Goal: Find specific page/section

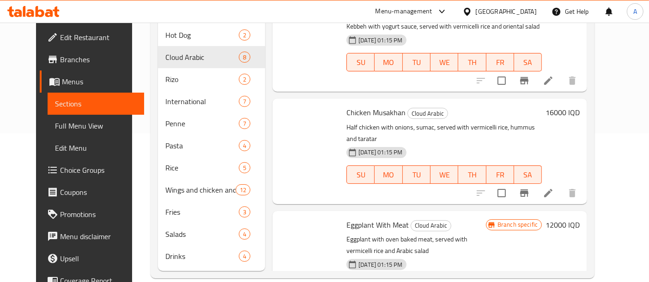
scroll to position [584, 0]
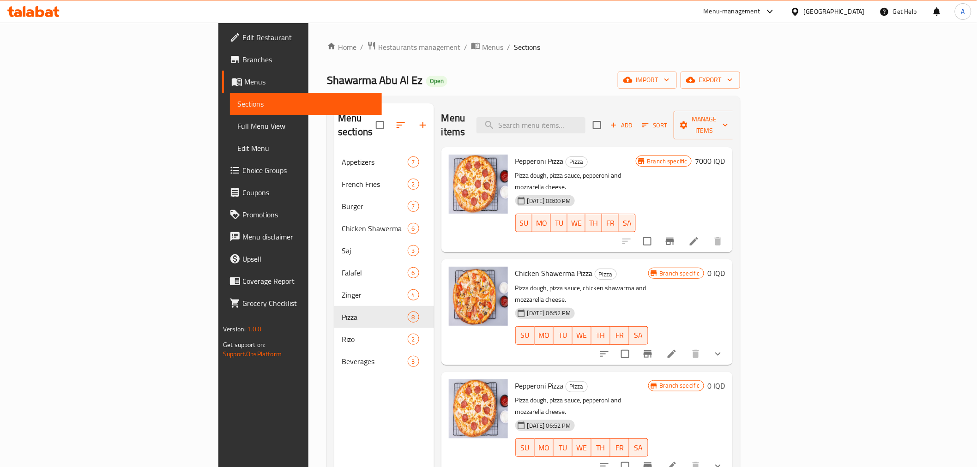
click at [308, 36] on div "Home / Restaurants management / Menus / Sections Shawarma Abu Al Ez Open import…" at bounding box center [533, 310] width 450 height 574
click at [378, 46] on span "Restaurants management" at bounding box center [419, 47] width 82 height 11
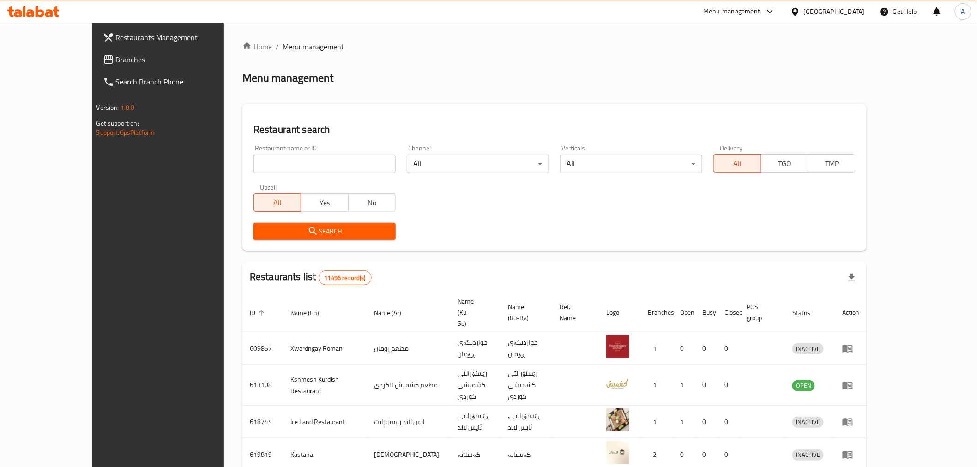
click at [248, 177] on div "Restaurant name or ID Restaurant name or ID" at bounding box center [324, 158] width 153 height 39
click at [248, 174] on div "Restaurant name or ID Restaurant name or ID" at bounding box center [324, 158] width 153 height 39
click at [253, 167] on input "search" at bounding box center [324, 164] width 142 height 18
type input "h"
type input "الكرخي"
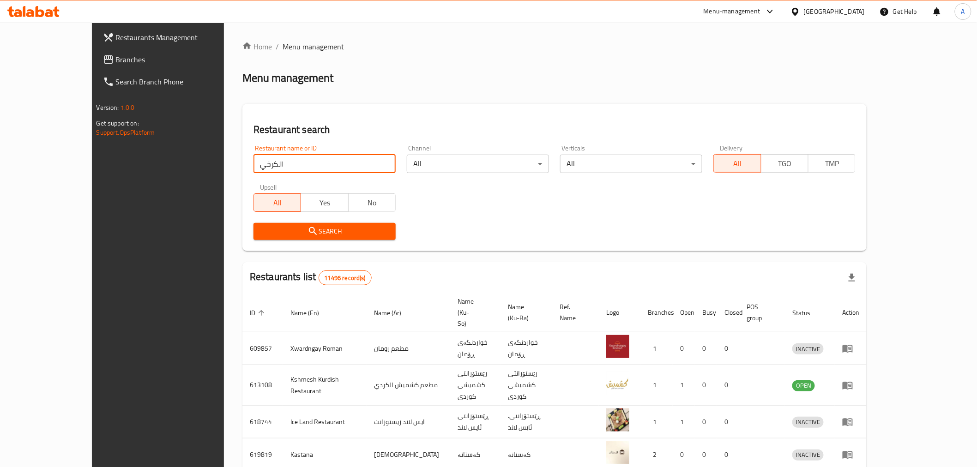
click button "Search" at bounding box center [324, 231] width 142 height 17
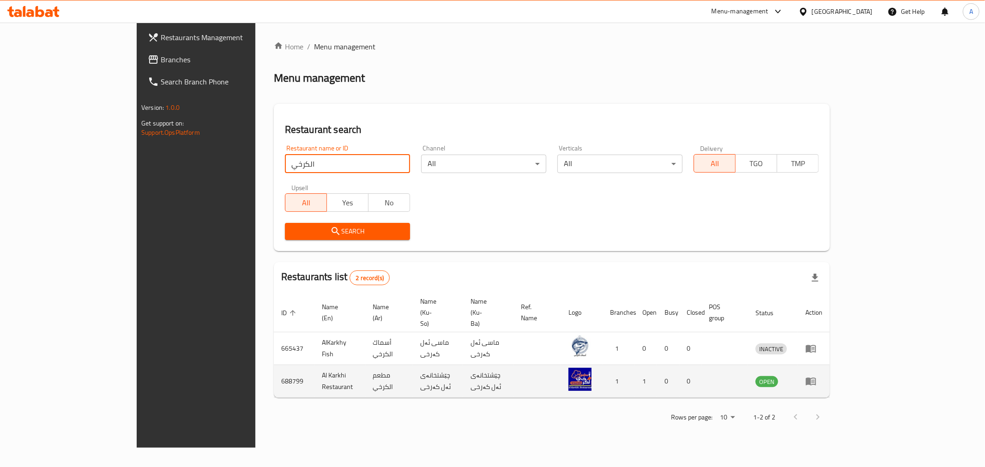
click at [314, 365] on td "Al Karkhi Restaurant" at bounding box center [339, 381] width 51 height 33
copy td "Al Karkhi Restaurant"
